Goal: Transaction & Acquisition: Book appointment/travel/reservation

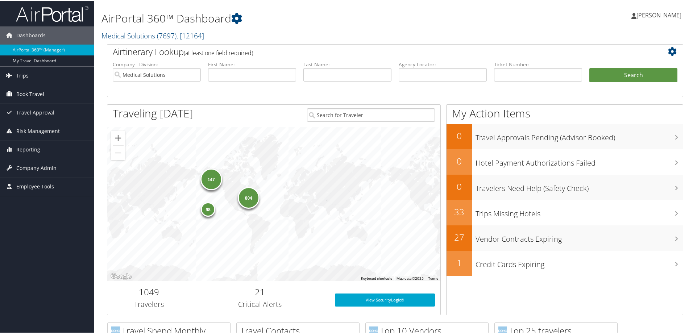
click at [27, 90] on span "Book Travel" at bounding box center [30, 93] width 28 height 18
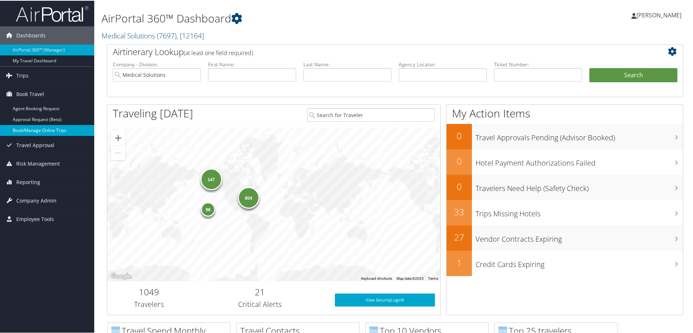
click at [31, 128] on link "Book/Manage Online Trips" at bounding box center [47, 129] width 94 height 11
